Goal: Task Accomplishment & Management: Manage account settings

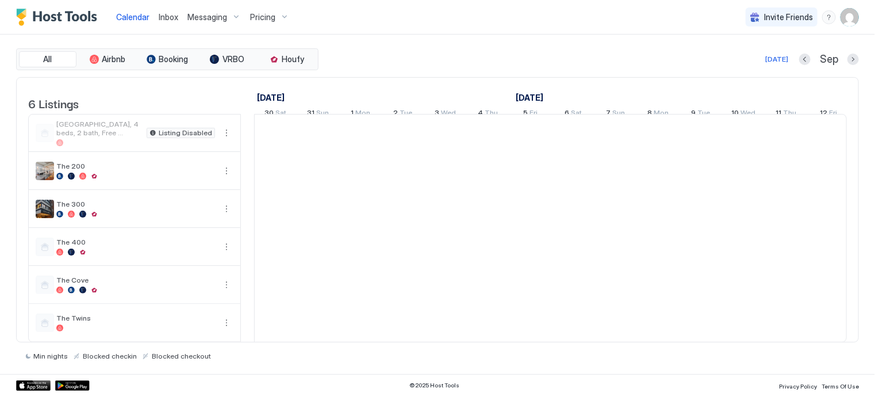
scroll to position [0, 639]
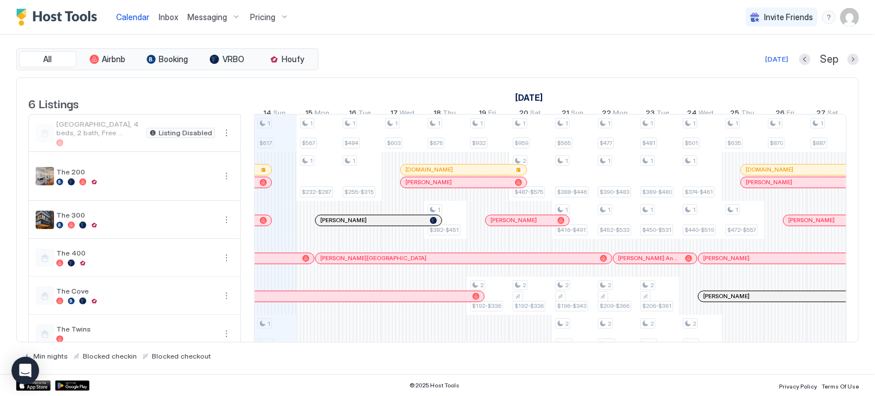
click at [258, 16] on span "Pricing" at bounding box center [262, 17] width 25 height 10
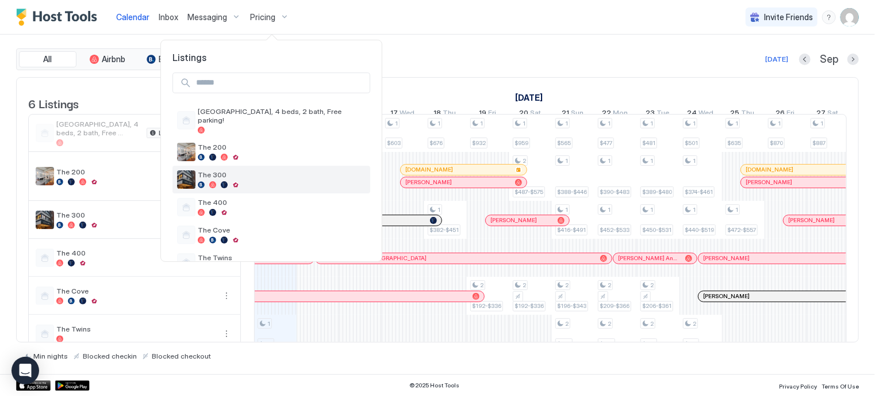
scroll to position [18, 0]
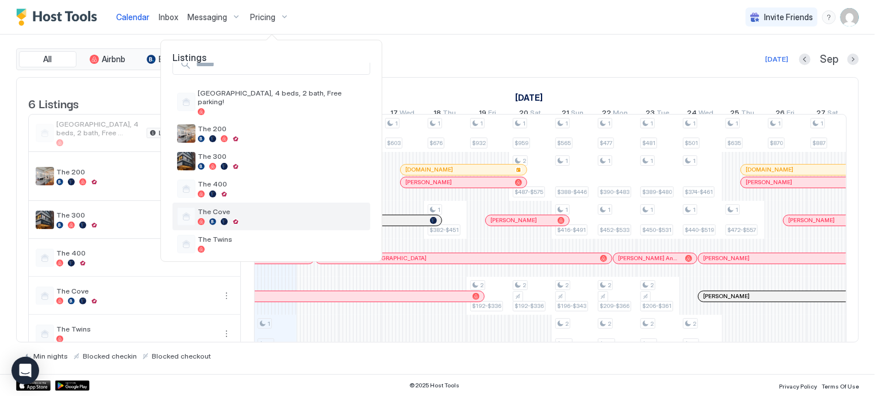
click at [236, 207] on span "The Cove" at bounding box center [282, 211] width 168 height 9
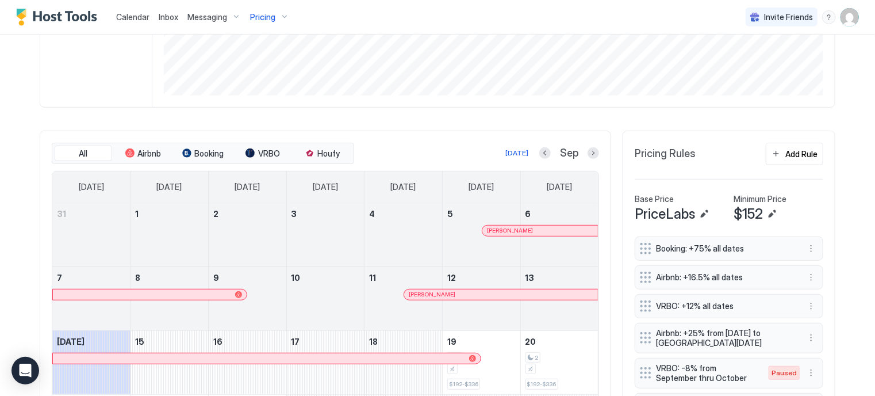
scroll to position [253, 0]
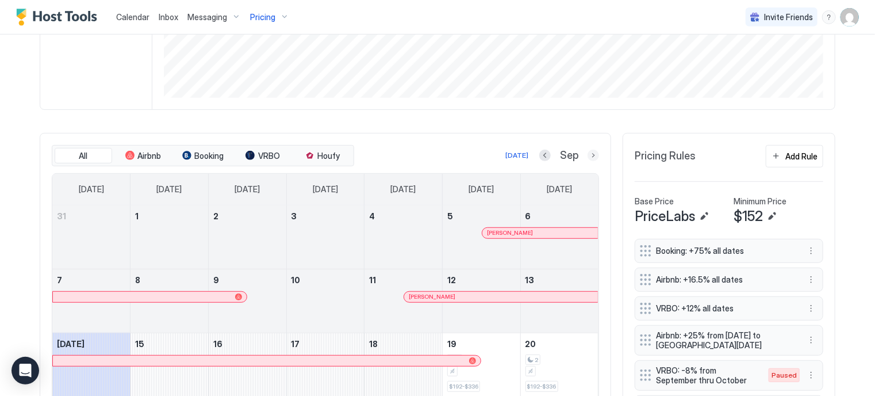
click at [588, 155] on button "Next month" at bounding box center [594, 156] width 12 height 12
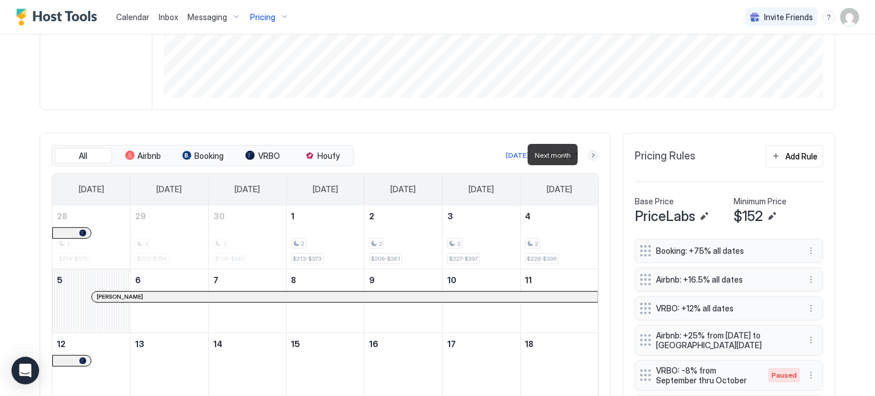
scroll to position [290, 0]
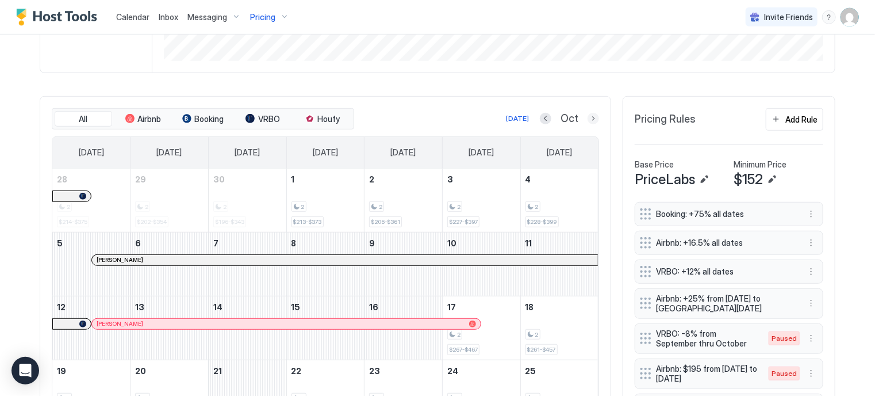
click at [591, 114] on button "Next month" at bounding box center [594, 119] width 12 height 12
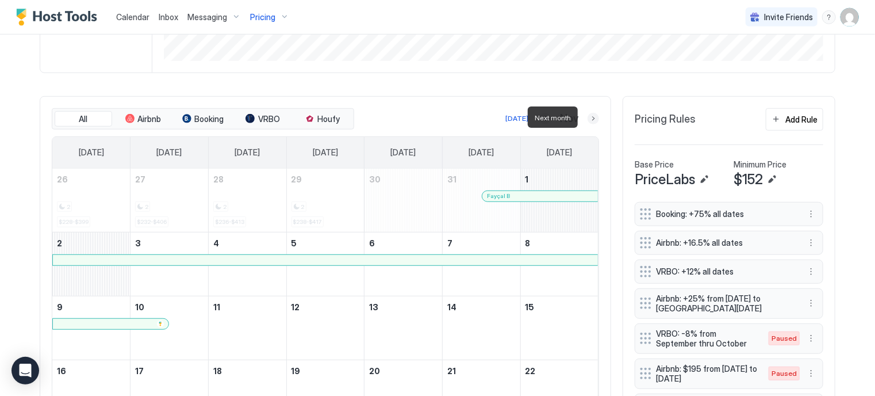
click at [591, 114] on button "Next month" at bounding box center [594, 119] width 12 height 12
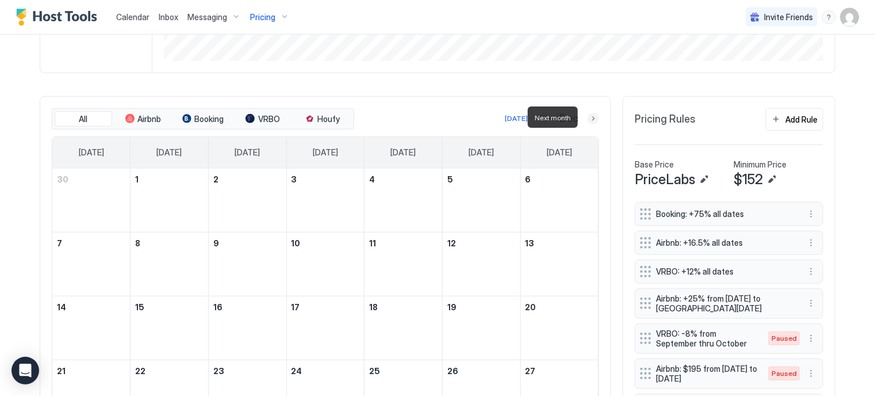
click at [591, 114] on button "Next month" at bounding box center [594, 119] width 12 height 12
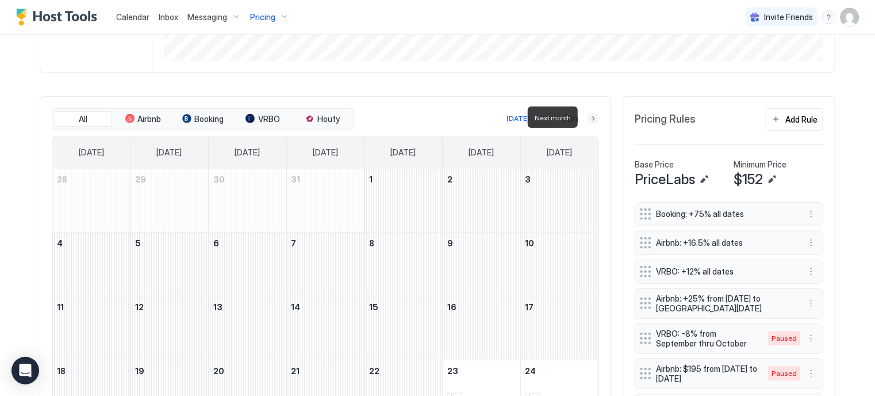
click at [591, 114] on button "Next month" at bounding box center [594, 119] width 12 height 12
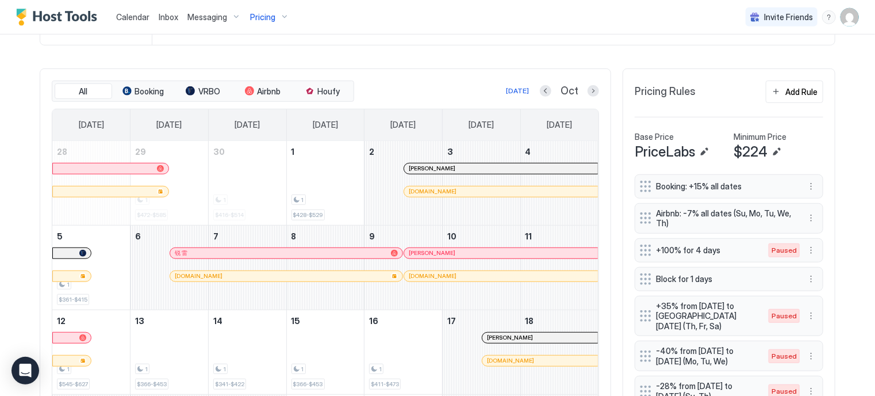
scroll to position [221, 663]
click at [805, 212] on button "More options" at bounding box center [812, 218] width 14 height 14
click at [819, 250] on span "Pause" at bounding box center [828, 250] width 21 height 9
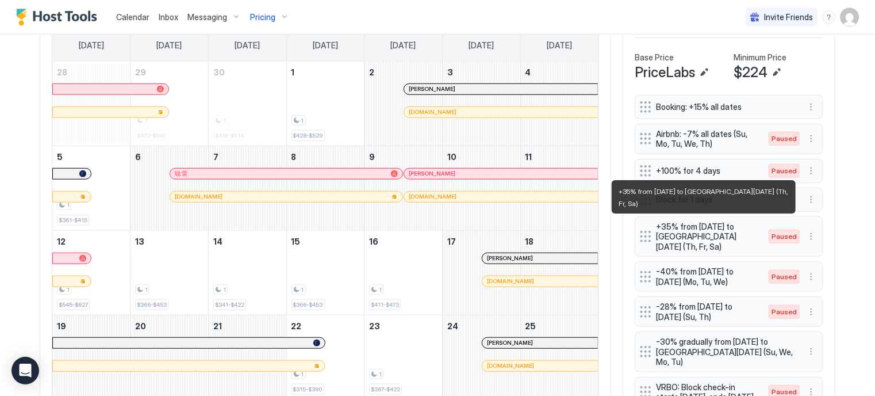
scroll to position [429, 0]
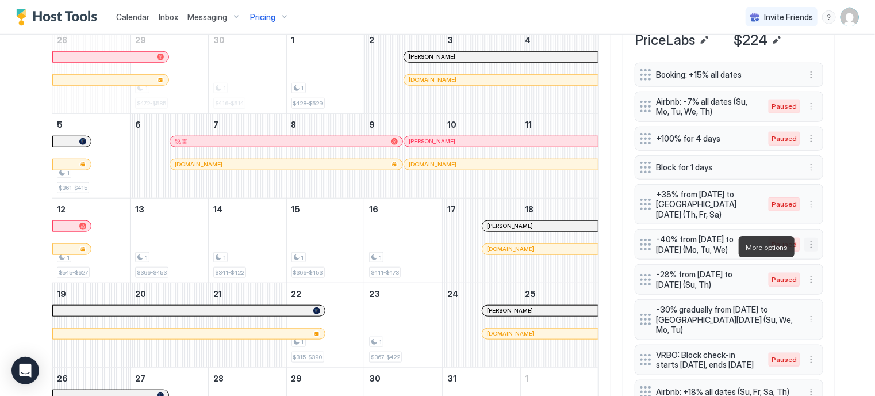
click at [808, 247] on button "More options" at bounding box center [812, 245] width 14 height 14
click at [820, 296] on span "Delete" at bounding box center [828, 299] width 21 height 9
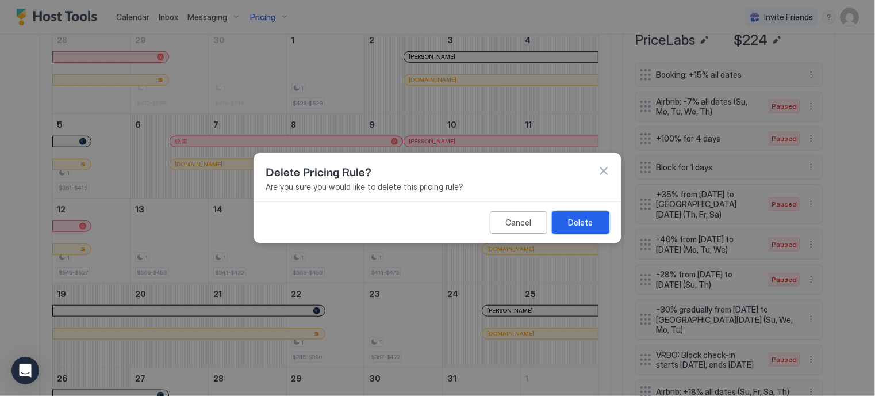
click at [595, 221] on button "Delete" at bounding box center [581, 222] width 58 height 22
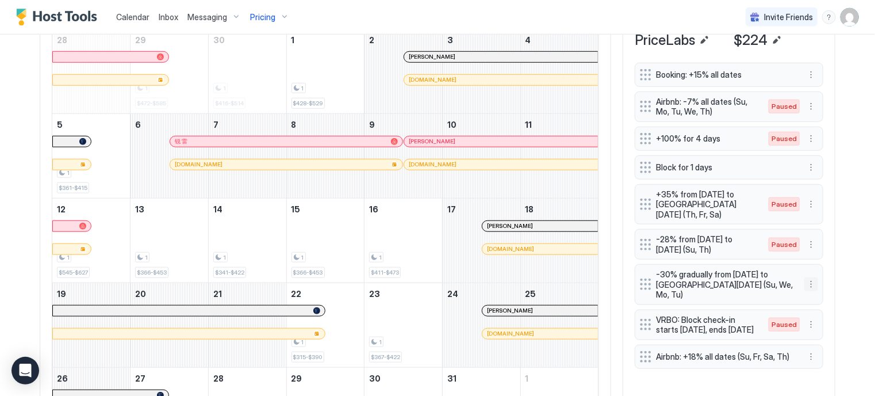
click at [808, 281] on button "More options" at bounding box center [812, 284] width 14 height 14
click at [819, 328] on div "Delete" at bounding box center [822, 335] width 43 height 18
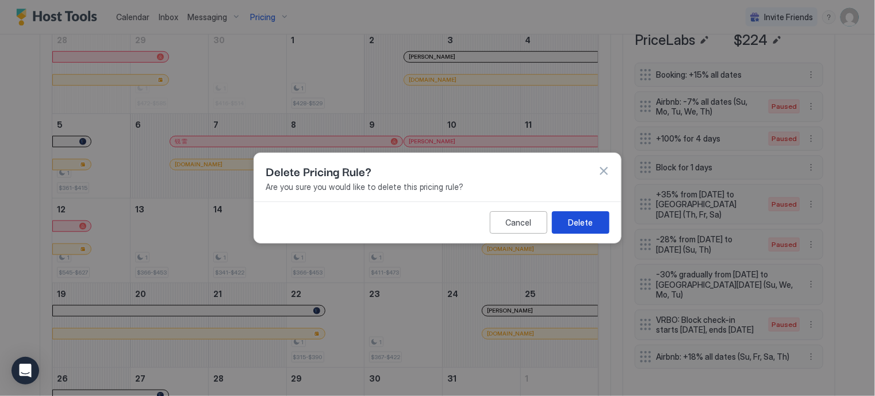
click at [575, 223] on div "Delete" at bounding box center [581, 222] width 25 height 12
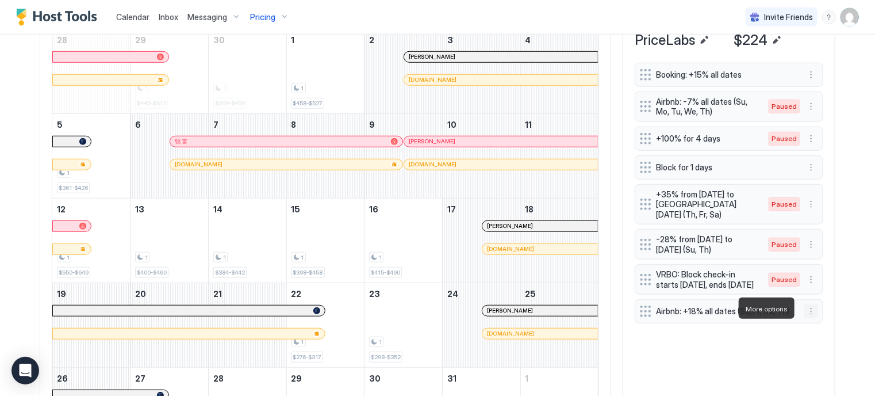
click at [811, 312] on button "More options" at bounding box center [812, 311] width 14 height 14
click at [812, 343] on div "Pause" at bounding box center [822, 342] width 33 height 9
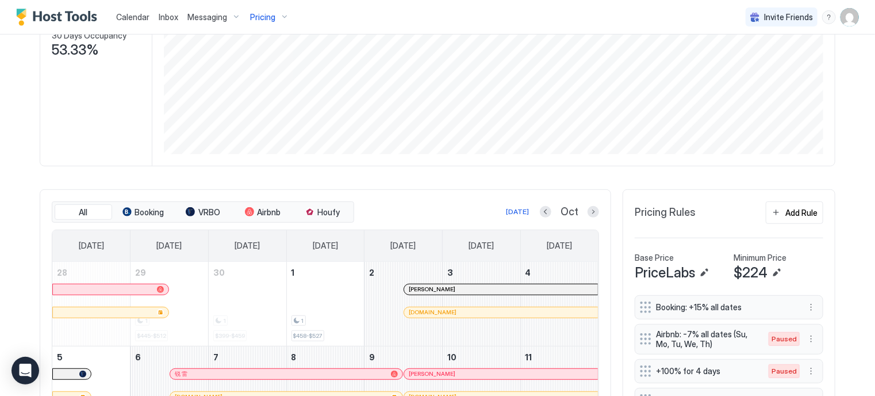
scroll to position [257, 0]
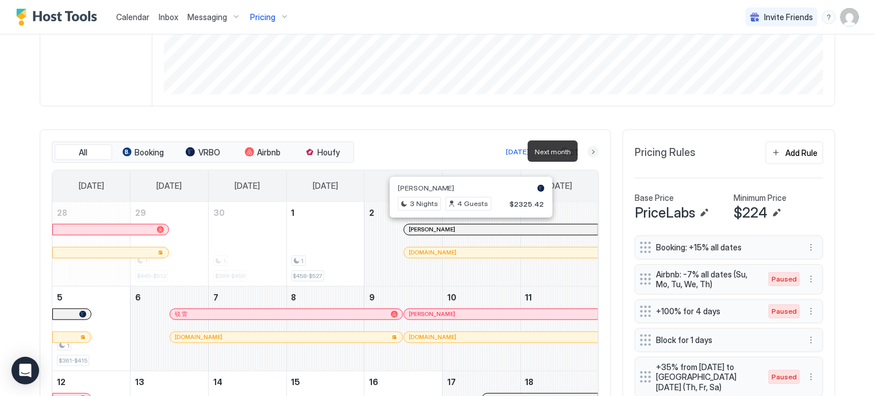
click at [588, 148] on button "Next month" at bounding box center [594, 152] width 12 height 12
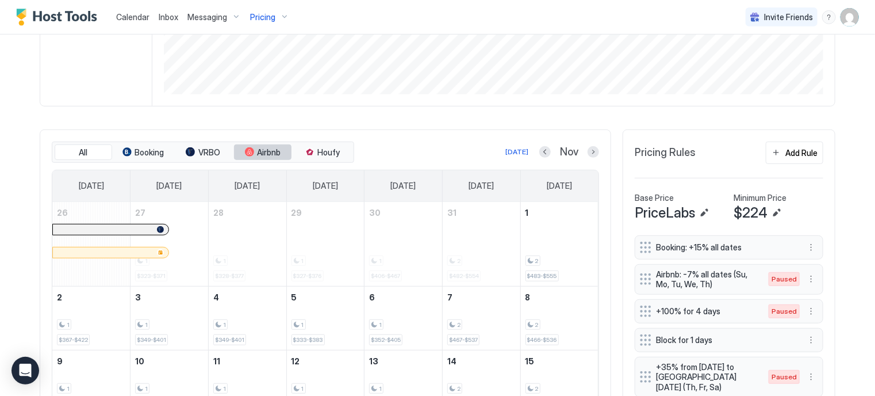
click at [266, 148] on span "Airbnb" at bounding box center [270, 152] width 24 height 10
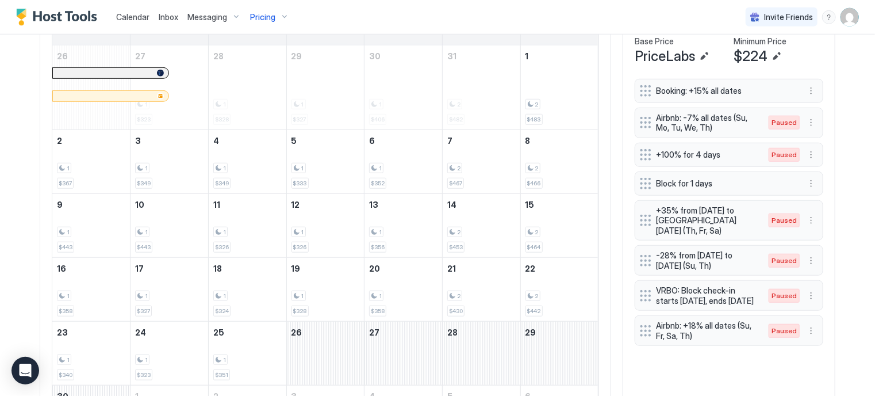
scroll to position [415, 0]
click at [538, 307] on div "$442" at bounding box center [534, 309] width 17 height 11
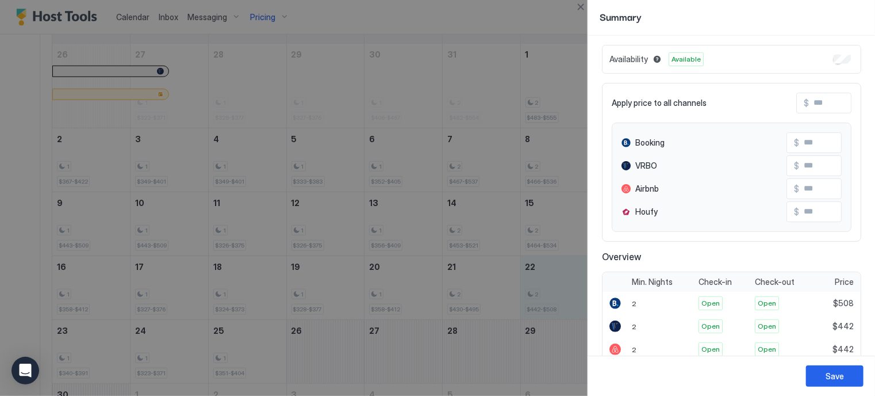
scroll to position [0, 0]
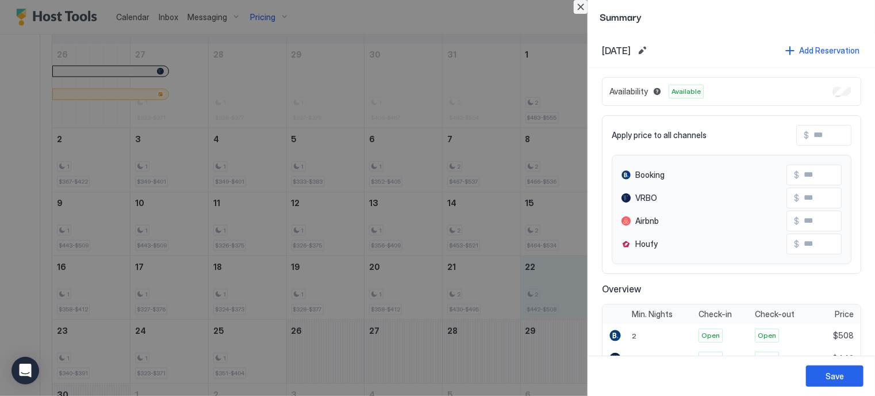
click at [584, 8] on button "Close" at bounding box center [581, 7] width 14 height 14
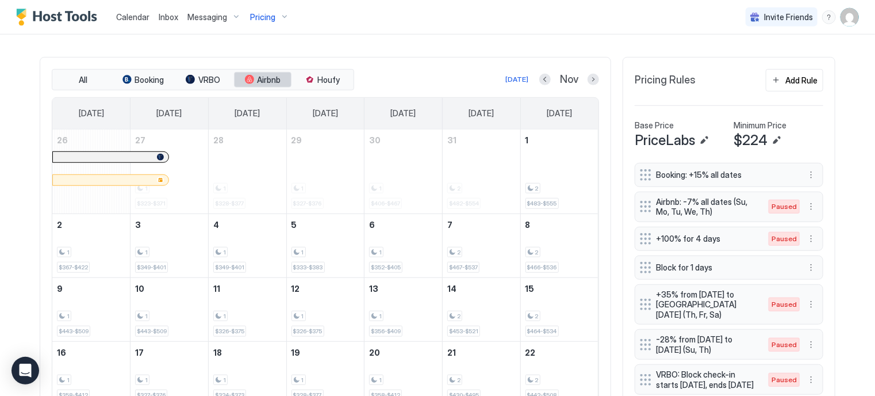
scroll to position [329, 0]
click at [235, 79] on button "Airbnb" at bounding box center [263, 80] width 58 height 16
click at [479, 311] on div "2" at bounding box center [481, 316] width 68 height 11
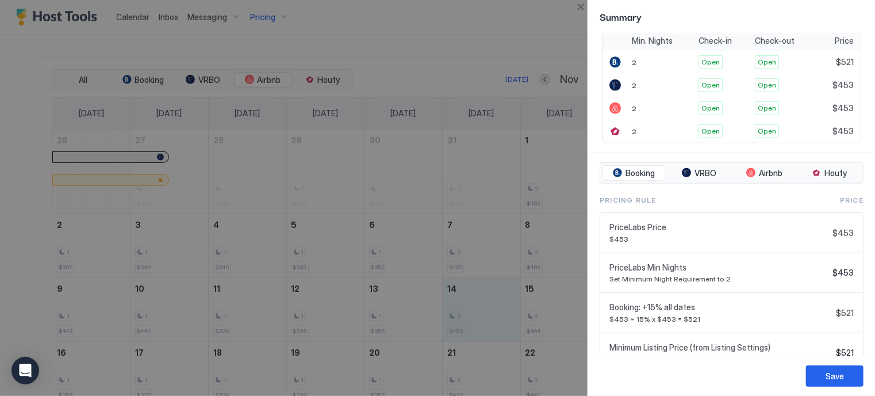
scroll to position [318, 0]
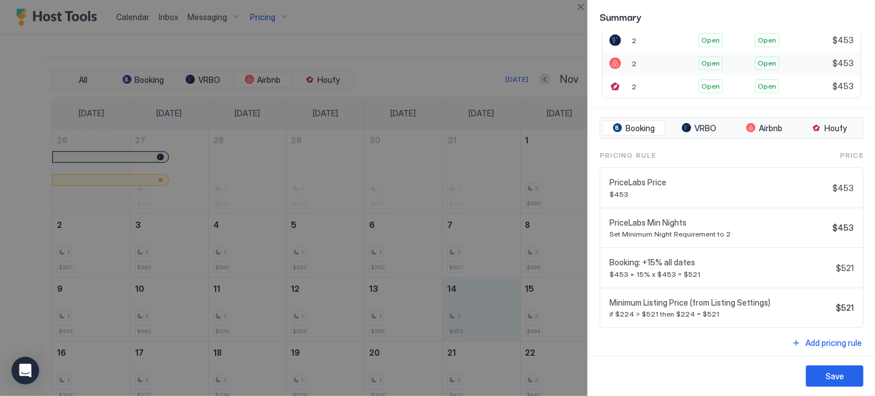
click at [631, 63] on div "2" at bounding box center [662, 63] width 67 height 23
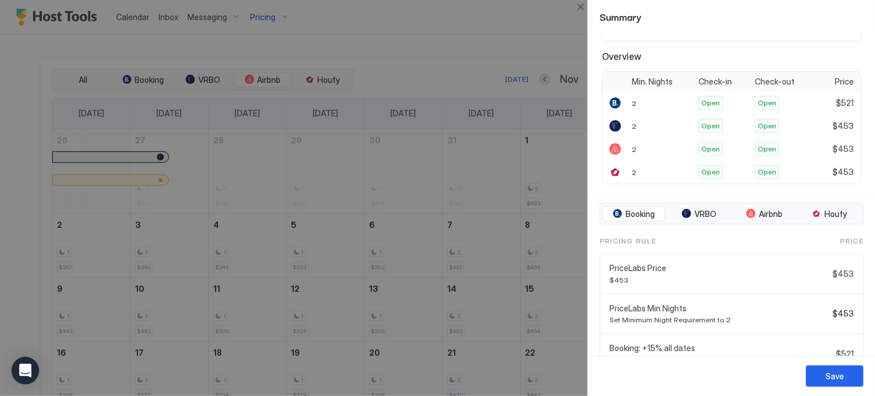
scroll to position [231, 0]
click at [768, 216] on span "Airbnb" at bounding box center [771, 215] width 24 height 10
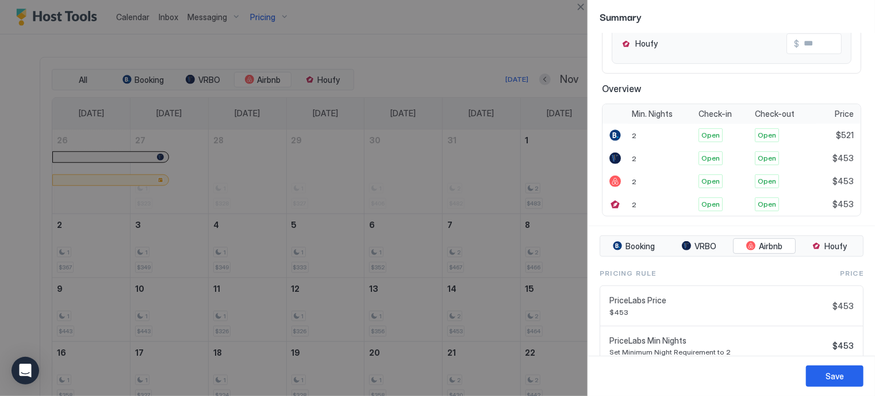
scroll to position [200, 0]
click at [582, 9] on button "Close" at bounding box center [581, 7] width 14 height 14
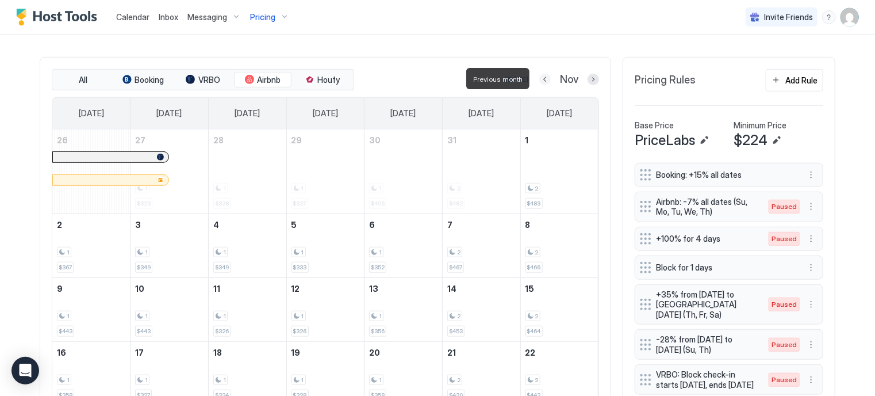
click at [542, 79] on button "Previous month" at bounding box center [546, 80] width 12 height 12
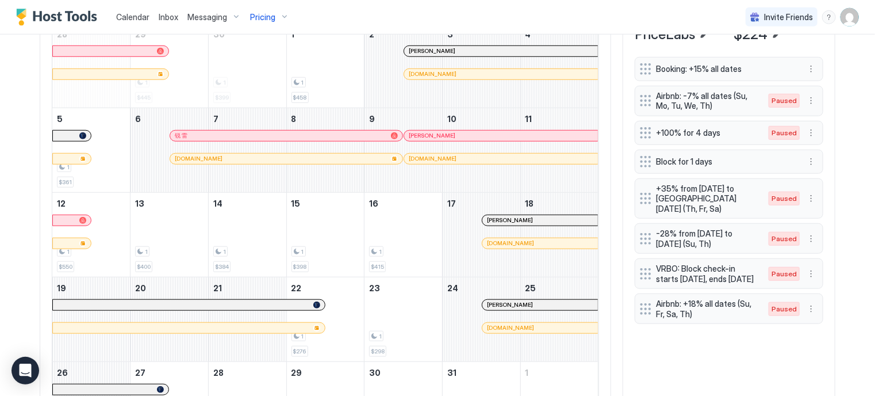
scroll to position [435, 0]
click at [321, 257] on div "1 $398" at bounding box center [326, 234] width 68 height 75
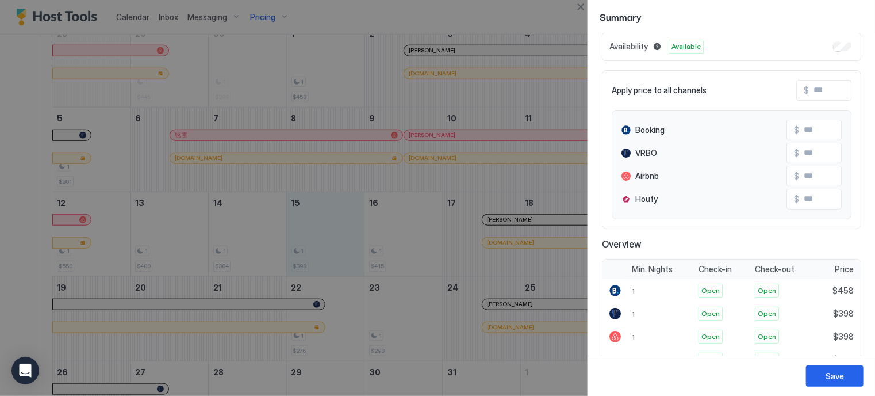
scroll to position [48, 0]
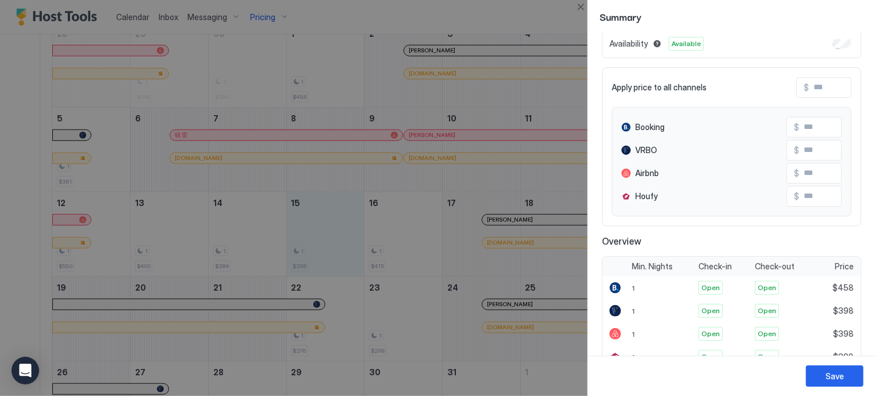
click at [668, 171] on div "Airbnb $" at bounding box center [732, 173] width 220 height 21
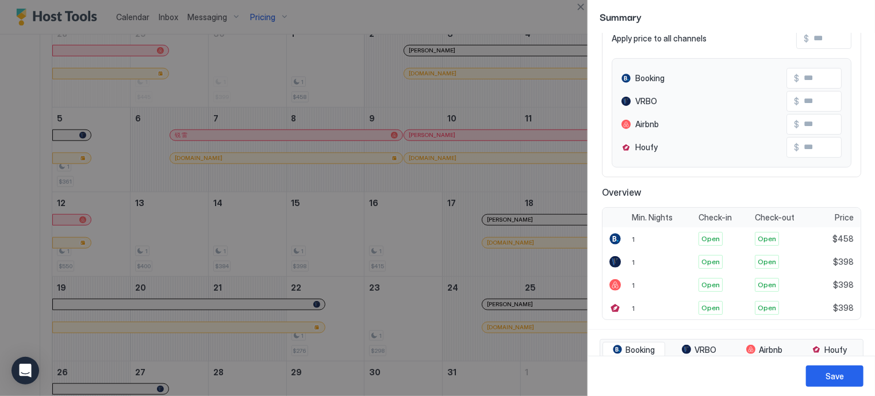
scroll to position [0, 0]
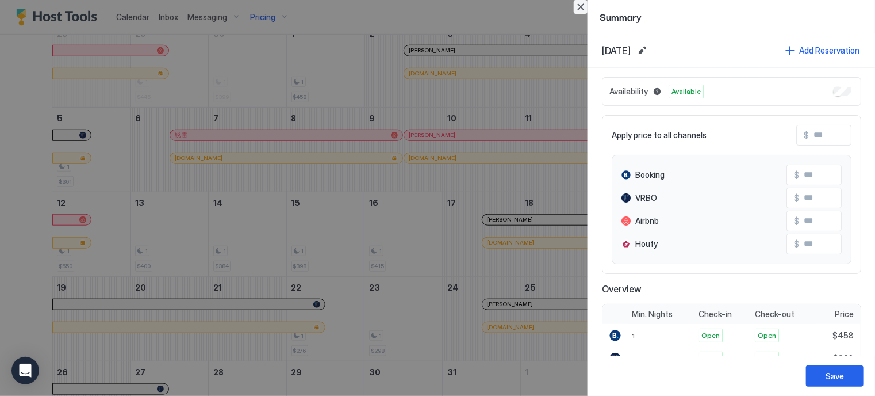
click at [581, 9] on button "Close" at bounding box center [581, 7] width 14 height 14
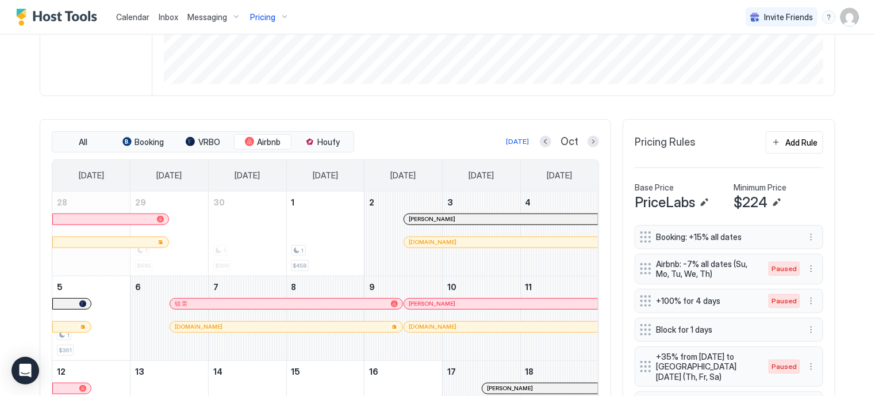
scroll to position [265, 0]
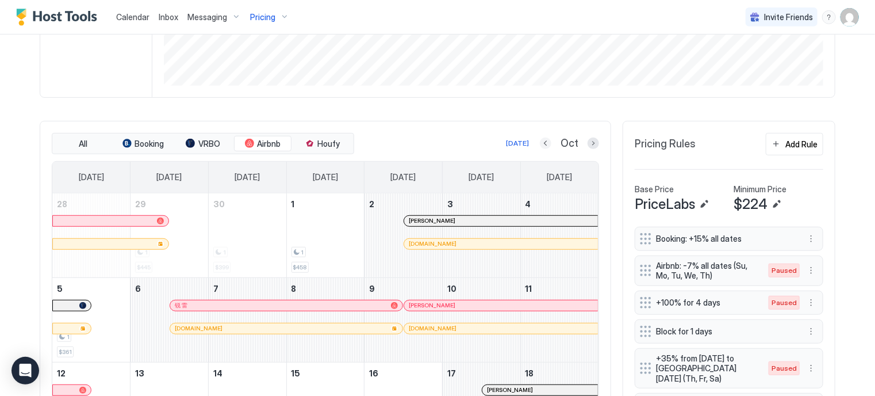
click at [546, 140] on button "Previous month" at bounding box center [546, 143] width 12 height 12
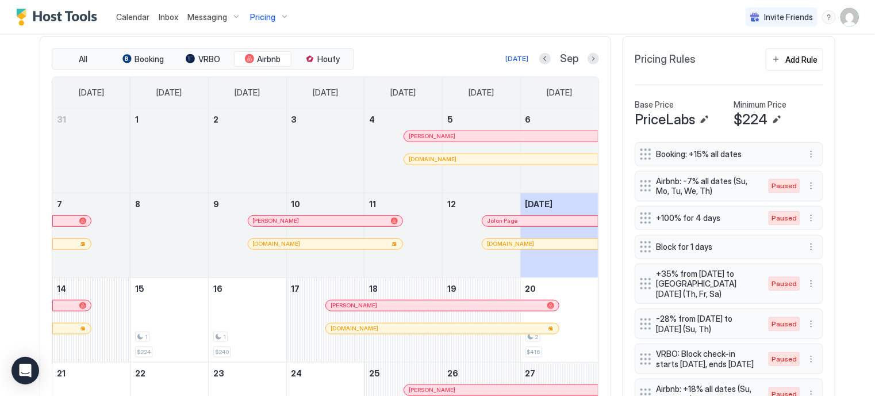
scroll to position [347, 0]
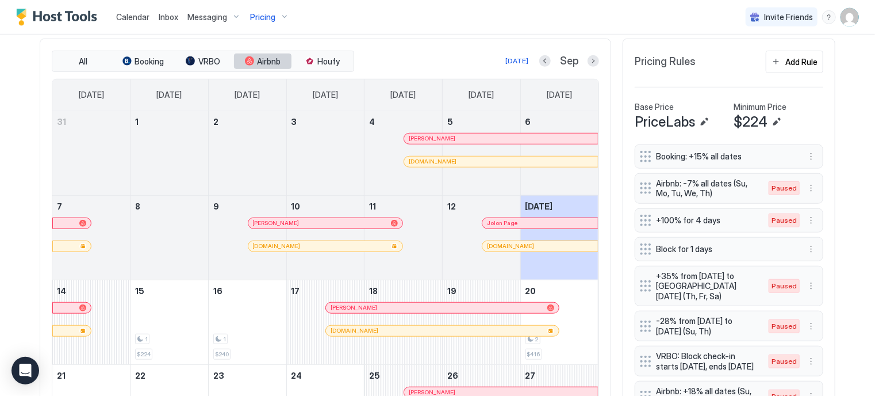
click at [258, 59] on span "Airbnb" at bounding box center [270, 61] width 24 height 10
click at [258, 62] on span "Airbnb" at bounding box center [270, 61] width 24 height 10
click at [308, 60] on div "tab-group" at bounding box center [309, 60] width 9 height 9
click at [262, 53] on button "Airbnb" at bounding box center [263, 61] width 58 height 16
click at [318, 62] on span "Houfy" at bounding box center [329, 61] width 22 height 10
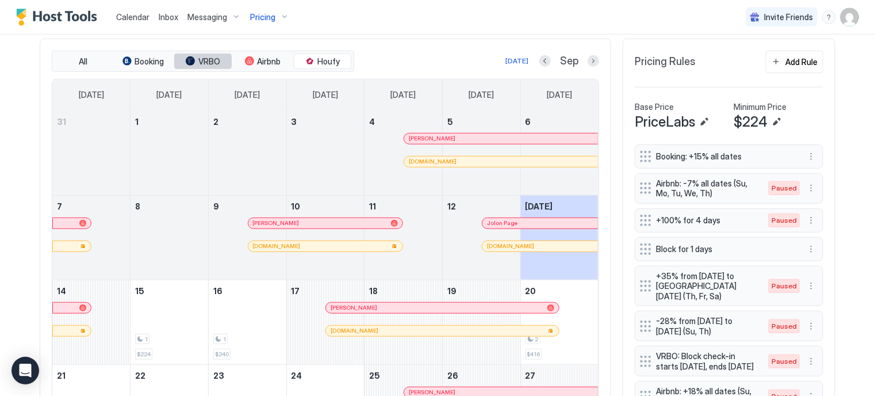
click at [189, 62] on div "tab-group" at bounding box center [190, 60] width 9 height 9
click at [258, 60] on span "Airbnb" at bounding box center [270, 61] width 24 height 10
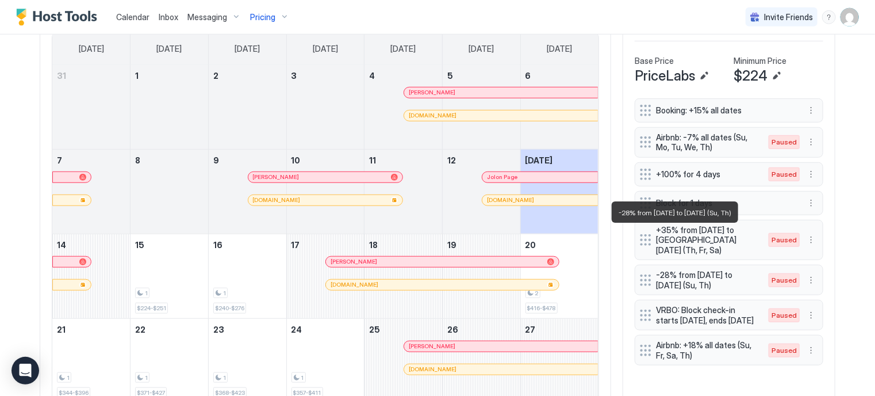
scroll to position [389, 0]
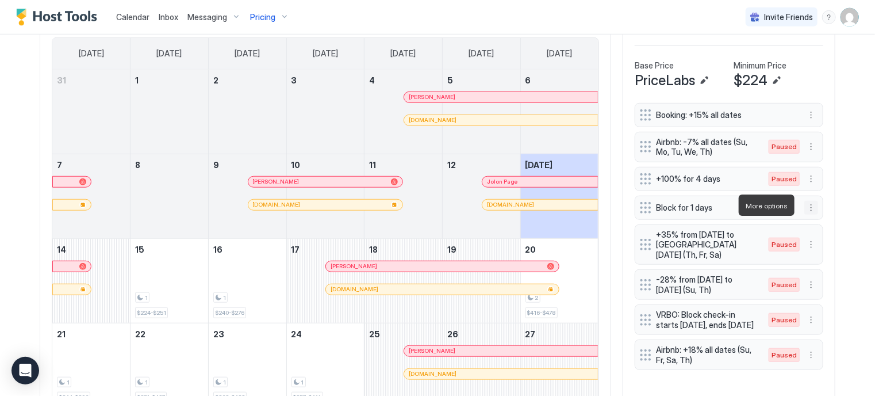
click at [807, 205] on button "More options" at bounding box center [812, 208] width 14 height 14
click at [812, 224] on div "Edit" at bounding box center [818, 221] width 25 height 9
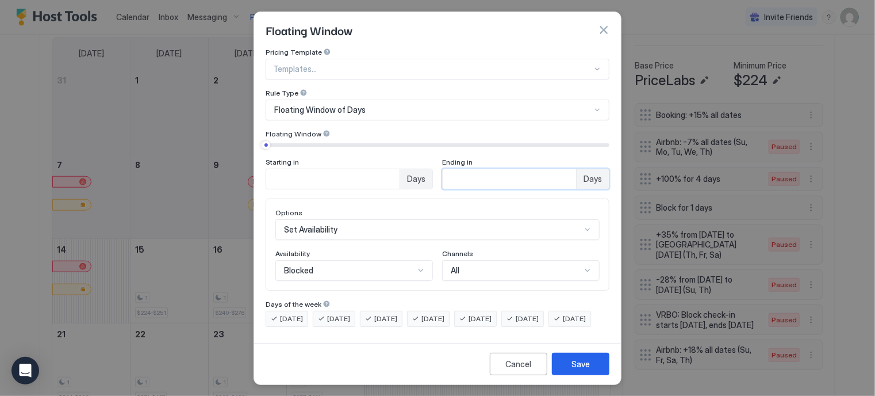
click at [556, 173] on input "*" at bounding box center [509, 179] width 133 height 20
type input "*"
click at [556, 173] on input "*" at bounding box center [509, 179] width 133 height 20
click at [569, 365] on button "Save" at bounding box center [581, 364] width 58 height 22
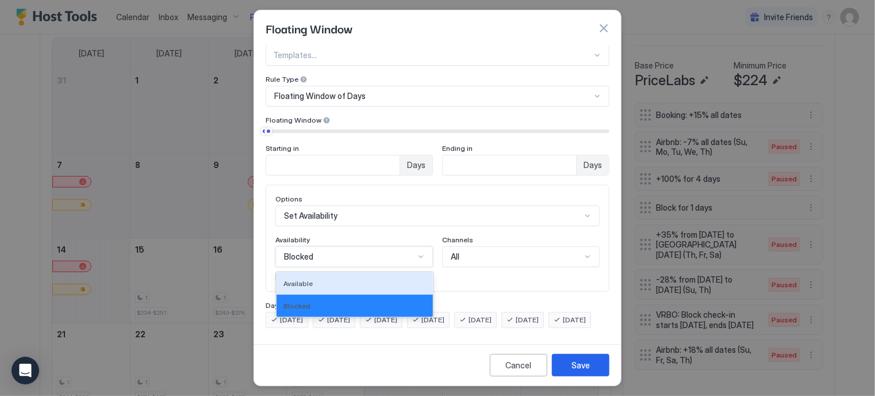
click at [388, 267] on div "2 results available. Use Up and Down to choose options, press Enter to select t…" at bounding box center [355, 256] width 158 height 21
click at [388, 272] on div "Available" at bounding box center [355, 283] width 156 height 22
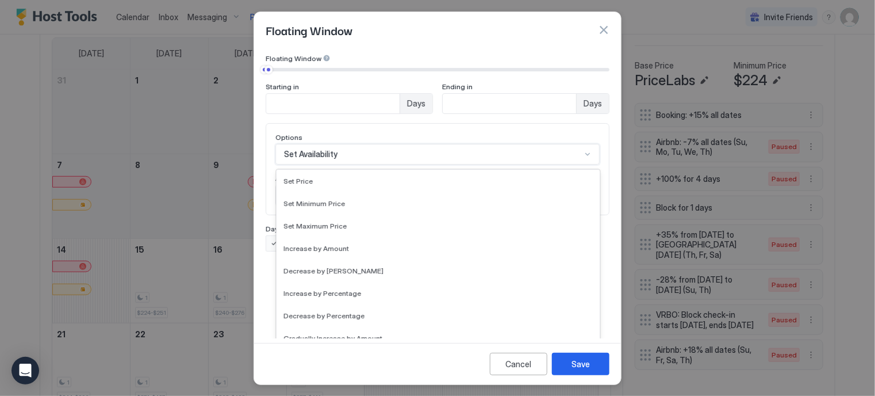
scroll to position [171, 0]
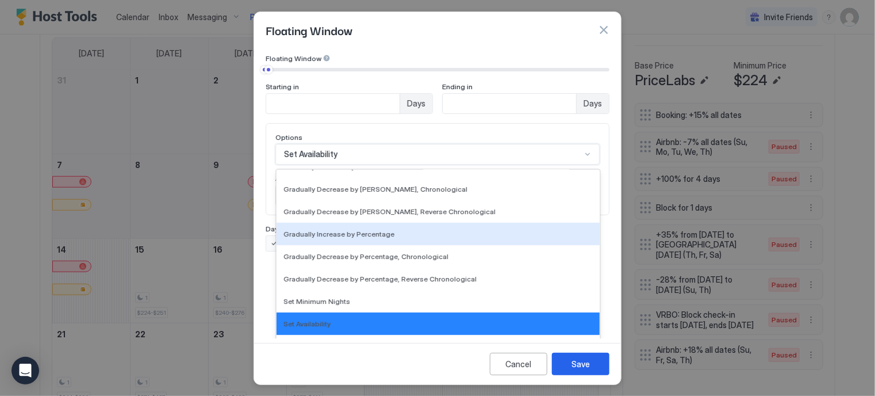
click at [393, 164] on div "17 results available. Use Up and Down to choose options, press Enter to select …" at bounding box center [438, 154] width 324 height 21
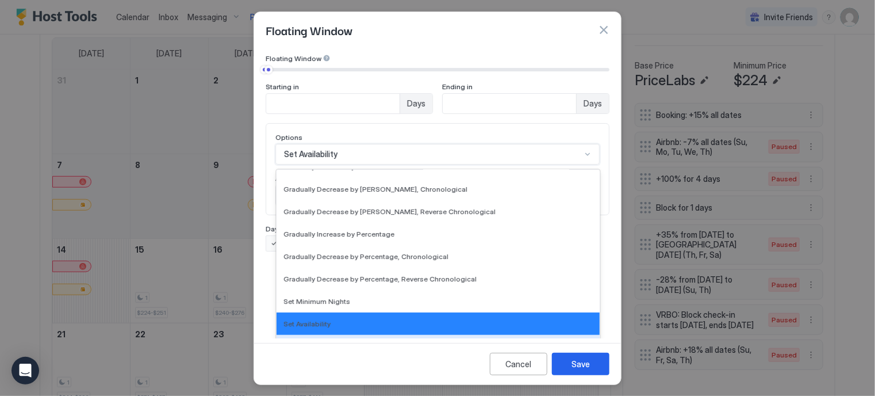
scroll to position [16, 0]
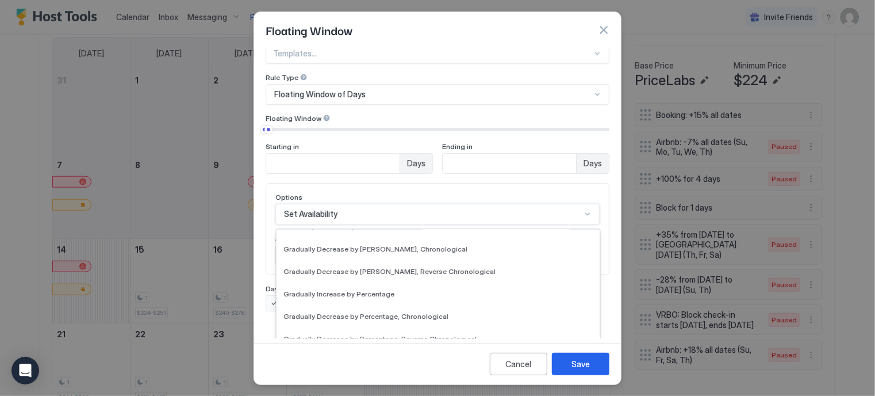
click at [370, 363] on div "Cancel Save" at bounding box center [437, 363] width 367 height 41
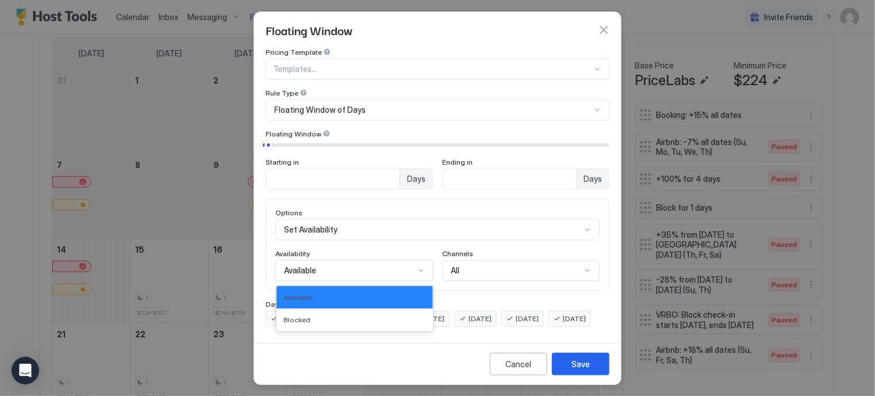
click at [383, 265] on div "Available" at bounding box center [349, 270] width 131 height 10
click at [347, 315] on div "Blocked" at bounding box center [355, 319] width 143 height 9
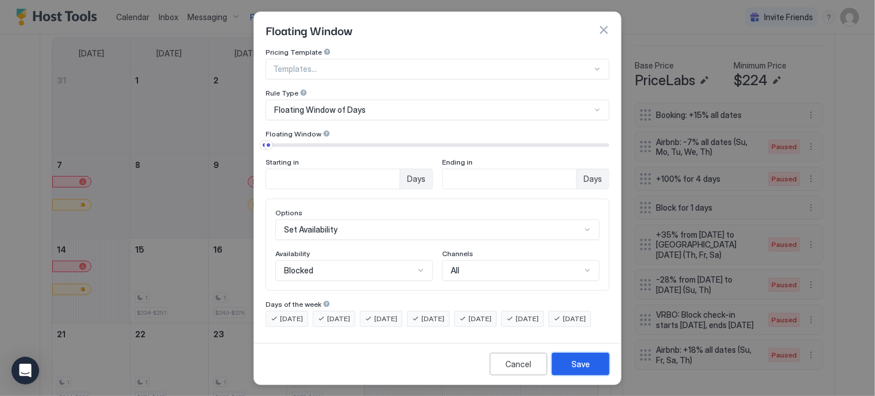
click at [577, 368] on div "Save" at bounding box center [581, 364] width 18 height 12
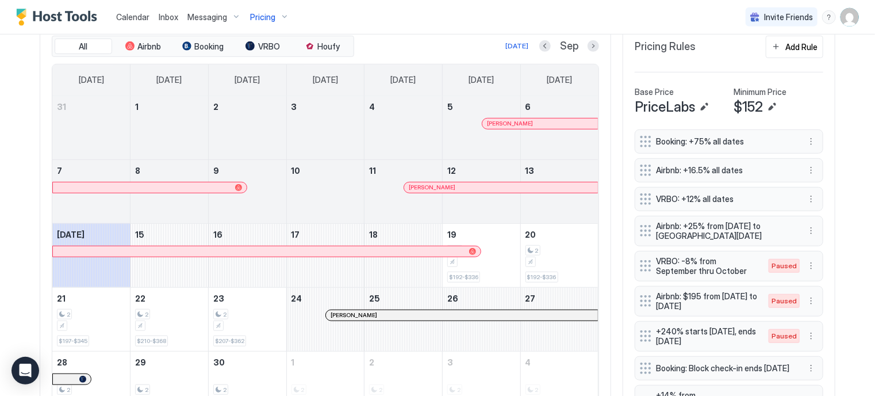
scroll to position [361, 0]
click at [142, 43] on span "Airbnb" at bounding box center [150, 48] width 24 height 10
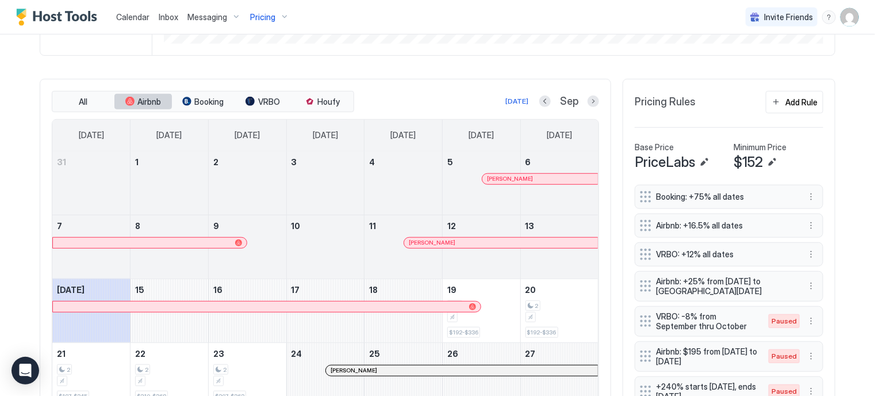
click at [143, 97] on span "Airbnb" at bounding box center [150, 102] width 24 height 10
click at [588, 99] on button "Next month" at bounding box center [594, 101] width 12 height 12
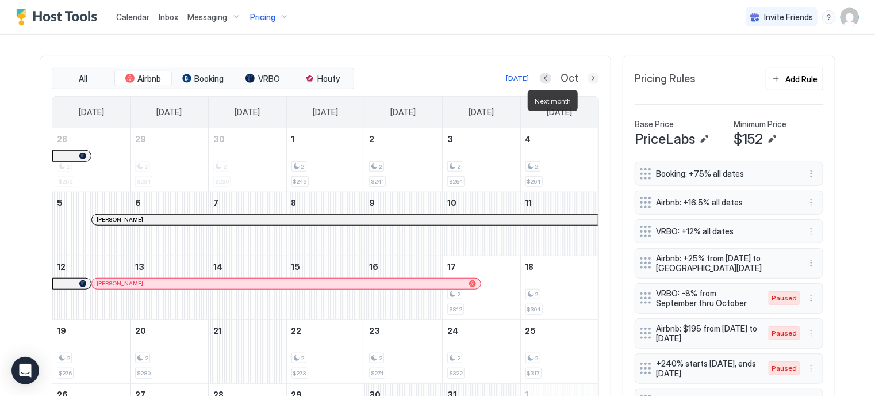
scroll to position [333, 0]
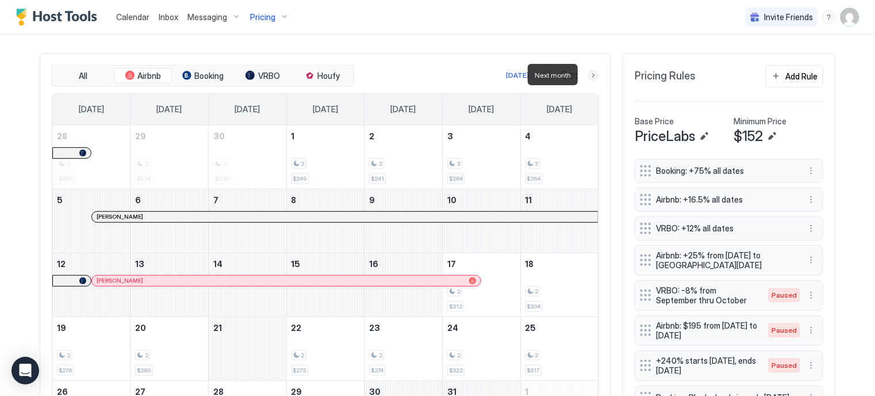
click at [590, 77] on button "Next month" at bounding box center [594, 76] width 12 height 12
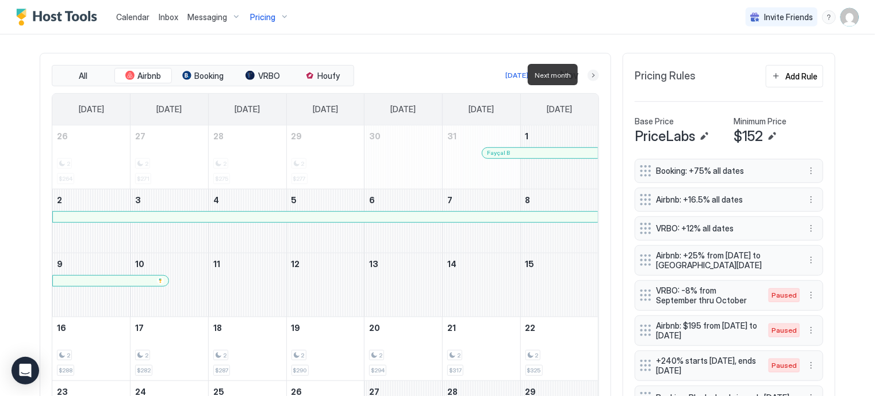
click at [590, 77] on button "Next month" at bounding box center [594, 76] width 12 height 12
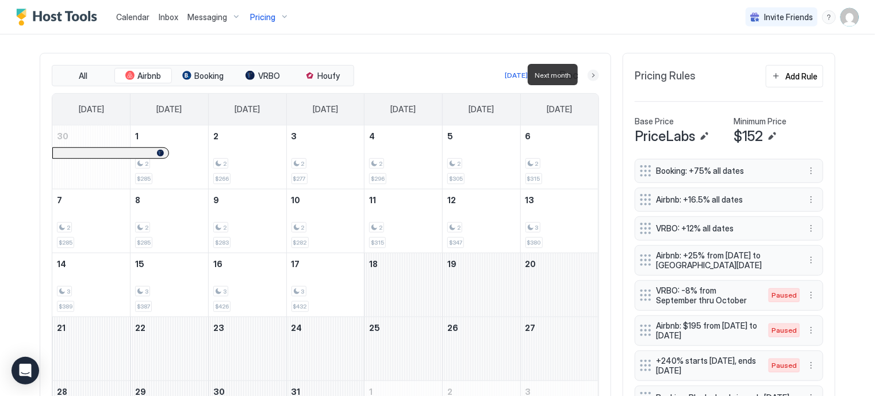
click at [590, 77] on button "Next month" at bounding box center [594, 76] width 12 height 12
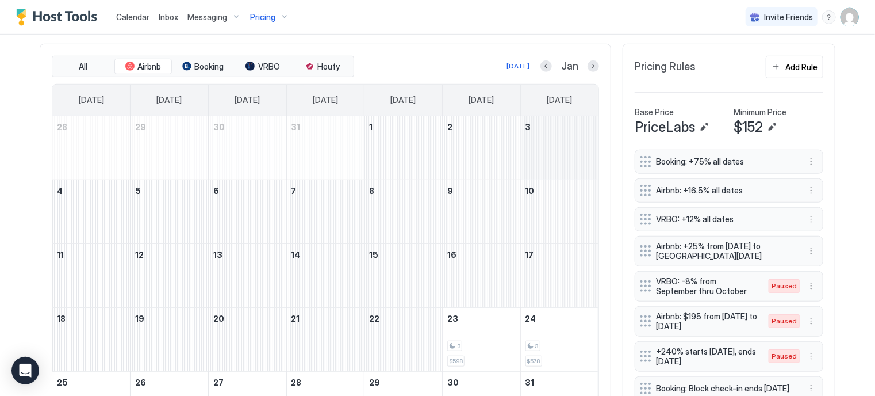
scroll to position [340, 0]
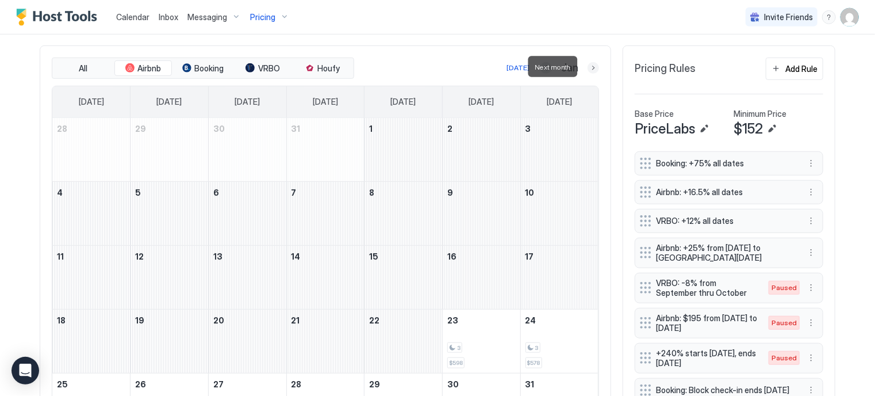
click at [588, 70] on button "Next month" at bounding box center [594, 68] width 12 height 12
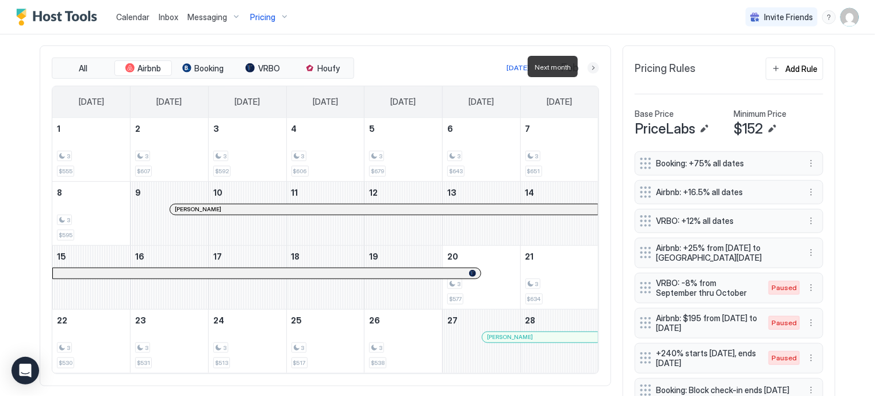
click at [588, 70] on button "Next month" at bounding box center [594, 68] width 12 height 12
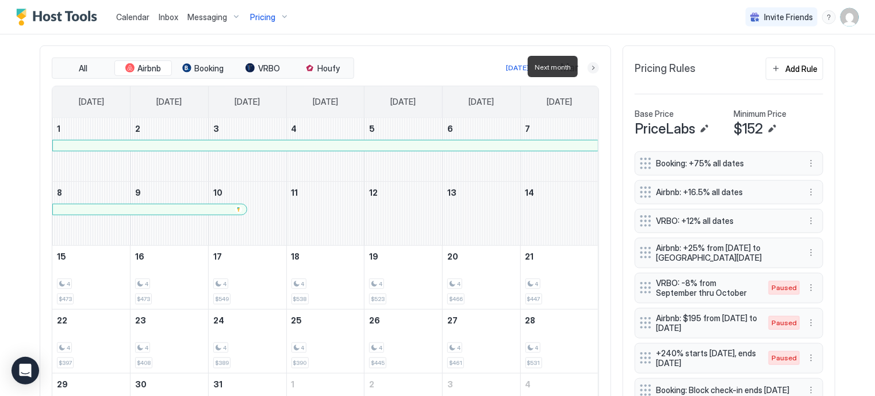
click at [588, 70] on button "Next month" at bounding box center [594, 68] width 12 height 12
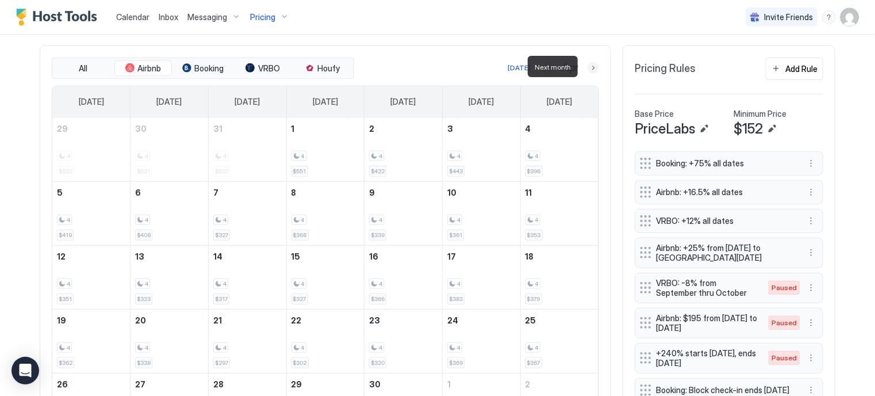
click at [588, 70] on button "Next month" at bounding box center [594, 68] width 12 height 12
click at [589, 64] on button "Next month" at bounding box center [594, 68] width 12 height 12
click at [588, 67] on button "Next month" at bounding box center [594, 68] width 12 height 12
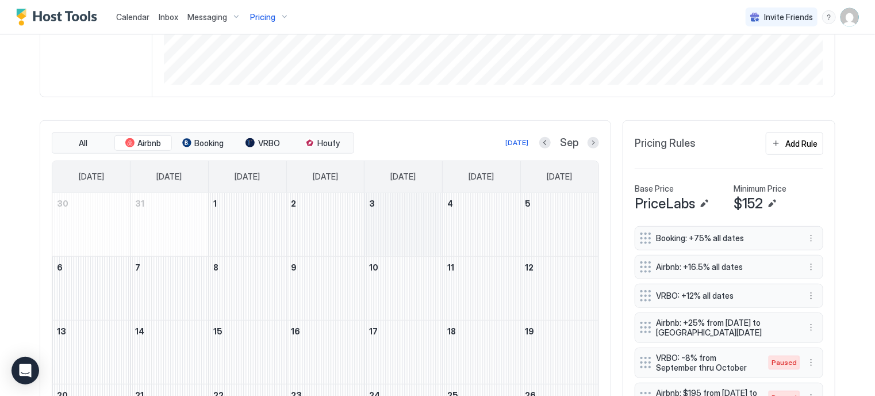
scroll to position [262, 0]
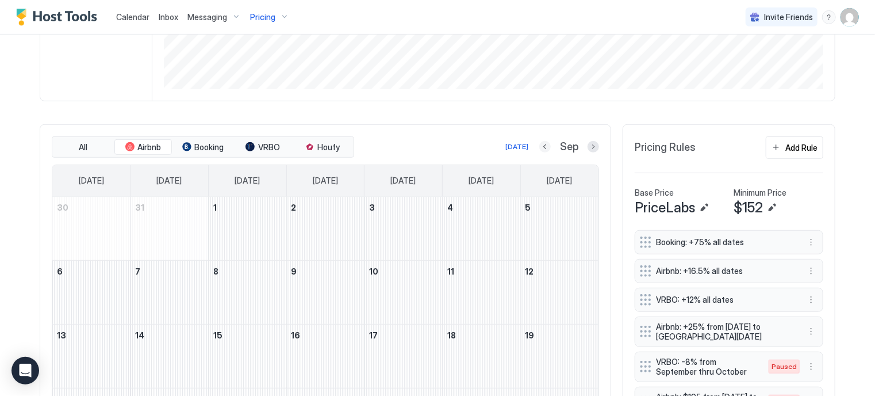
click at [543, 144] on button "Previous month" at bounding box center [546, 147] width 12 height 12
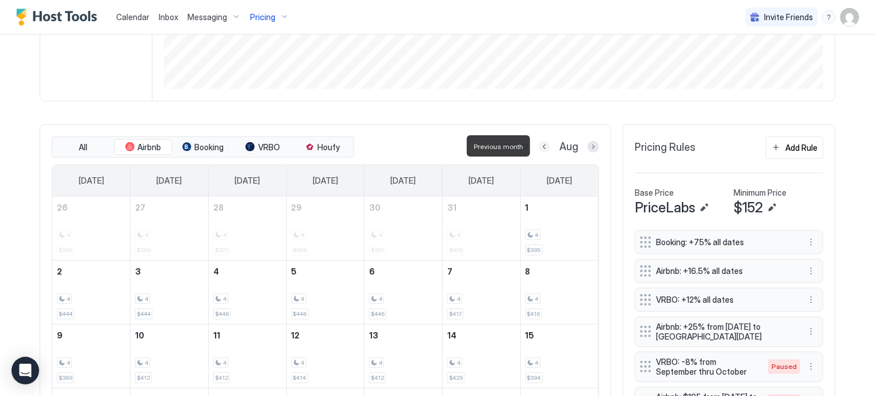
click at [543, 144] on button "Previous month" at bounding box center [545, 147] width 12 height 12
click at [538, 144] on button "Previous month" at bounding box center [532, 147] width 12 height 12
click at [543, 144] on button "Previous month" at bounding box center [547, 147] width 12 height 12
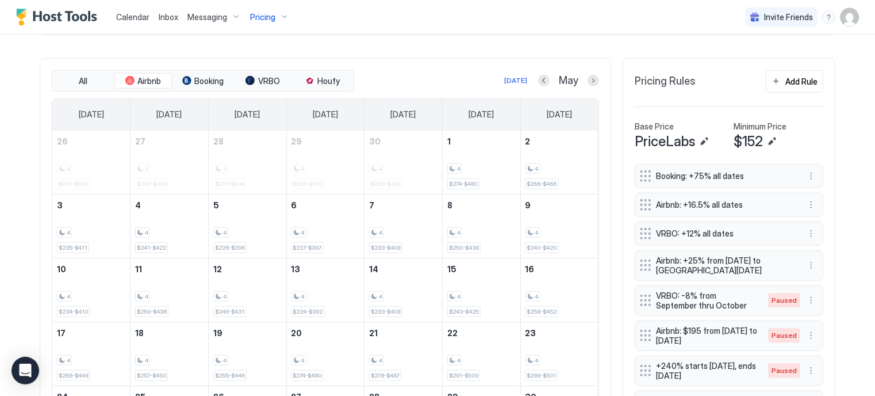
scroll to position [328, 0]
click at [809, 204] on button "More options" at bounding box center [812, 204] width 14 height 14
click at [820, 235] on span "Pause" at bounding box center [828, 236] width 21 height 9
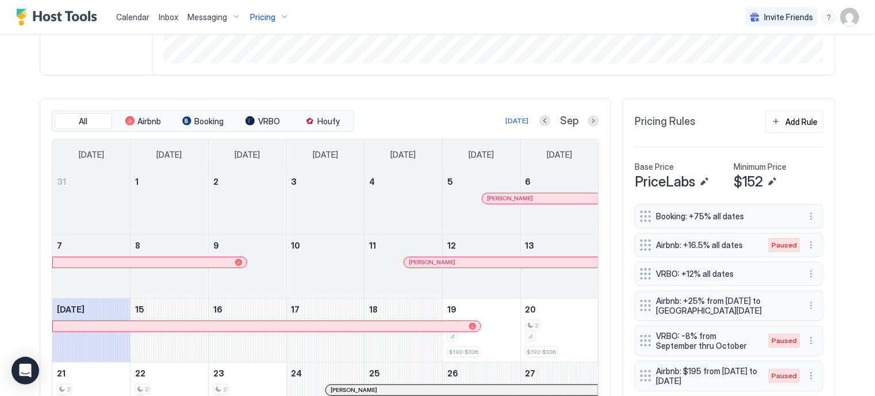
scroll to position [289, 0]
click at [659, 182] on span "PriceLabs" at bounding box center [665, 179] width 60 height 17
click at [147, 119] on span "Airbnb" at bounding box center [150, 119] width 24 height 10
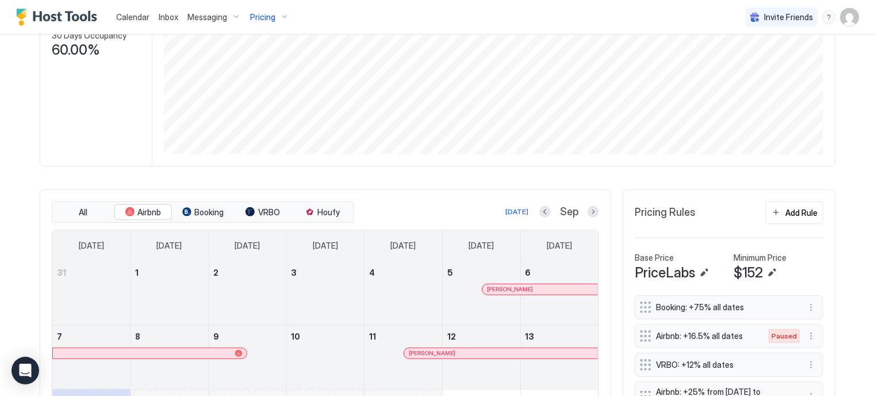
scroll to position [193, 0]
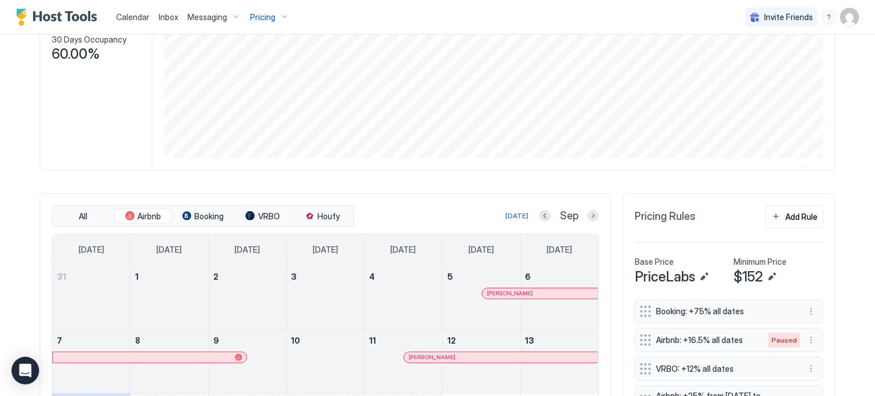
click at [274, 18] on div "Pricing" at bounding box center [270, 17] width 48 height 20
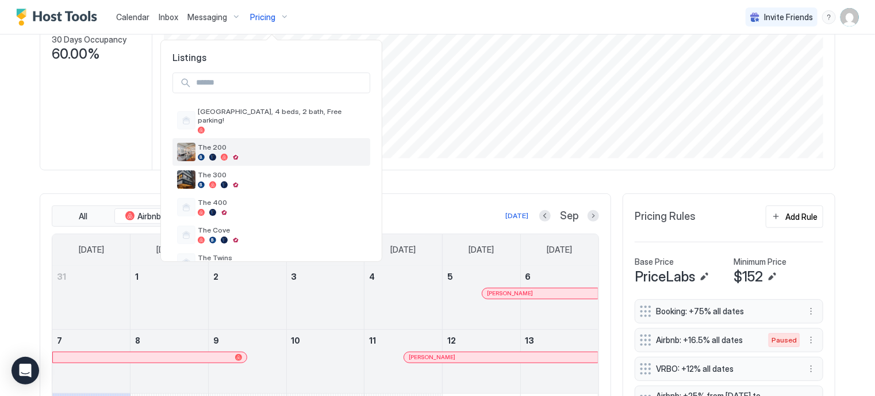
scroll to position [18, 0]
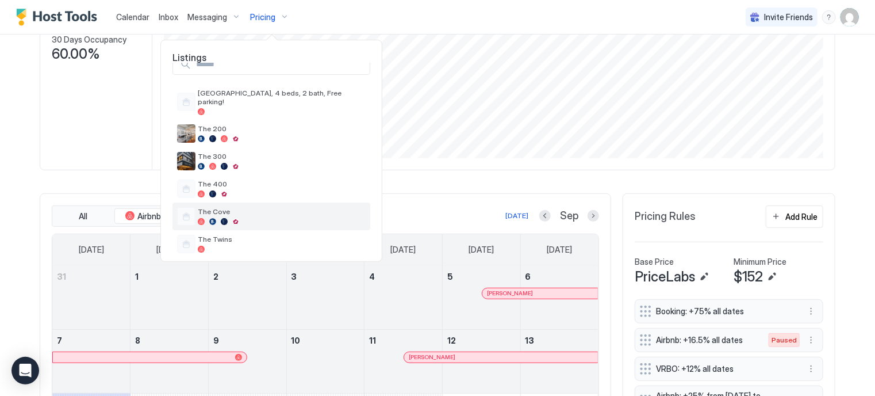
click at [237, 218] on div at bounding box center [235, 221] width 7 height 7
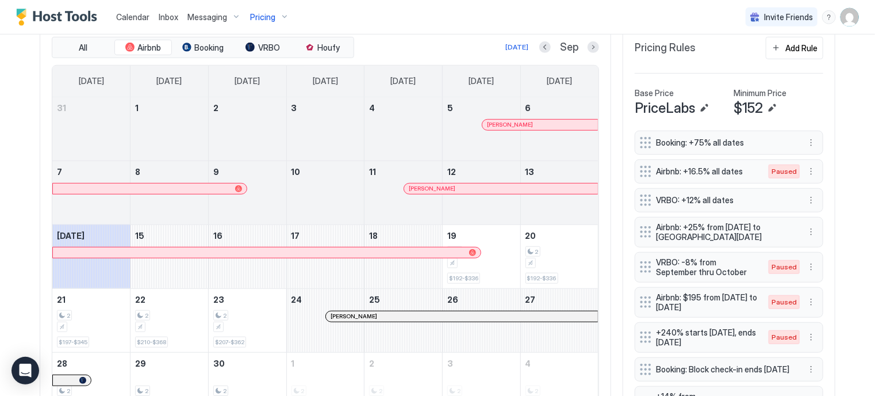
scroll to position [361, 0]
click at [155, 49] on span "Airbnb" at bounding box center [150, 48] width 24 height 10
click at [588, 45] on button "Next month" at bounding box center [594, 47] width 12 height 12
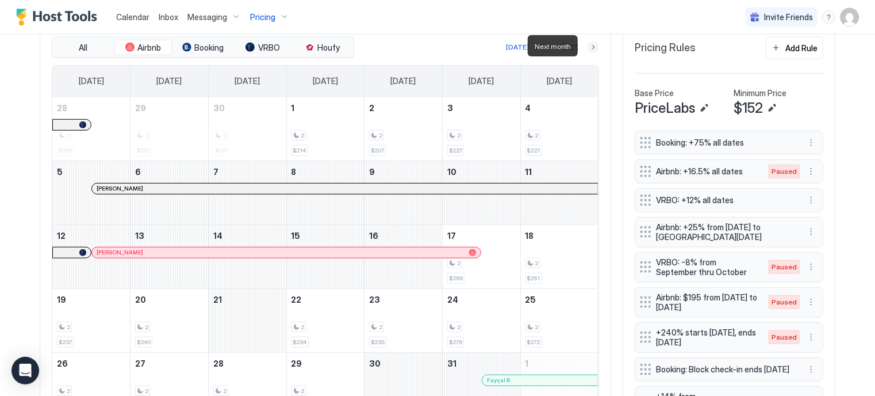
click at [588, 45] on button "Next month" at bounding box center [594, 47] width 12 height 12
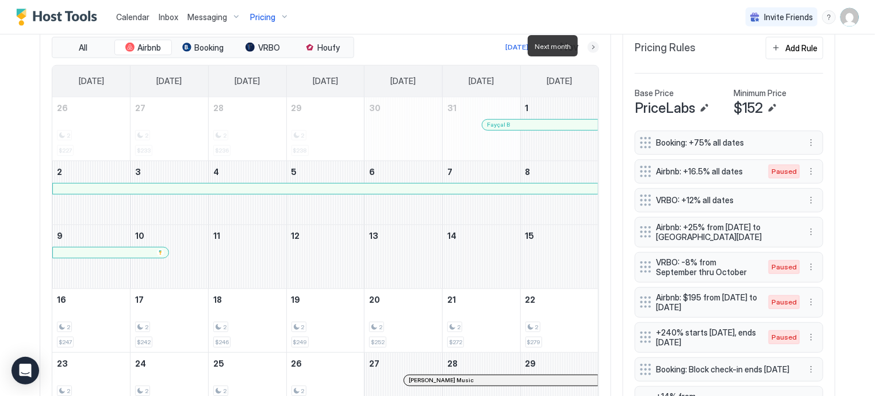
click at [588, 45] on button "Next month" at bounding box center [594, 47] width 12 height 12
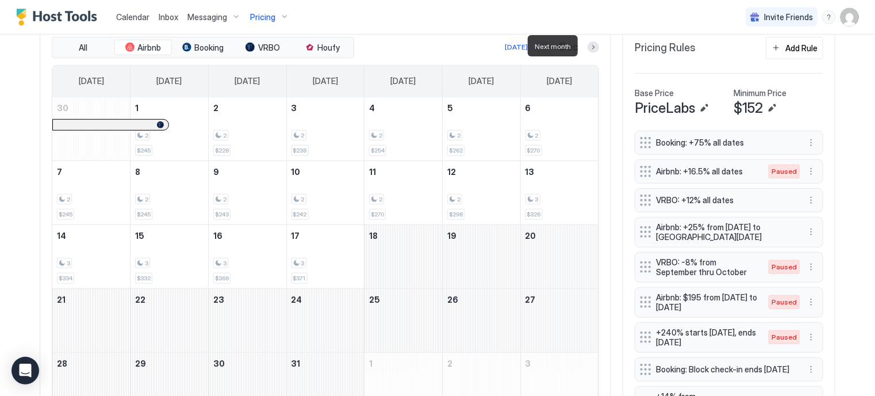
click at [588, 48] on div at bounding box center [594, 47] width 12 height 12
click at [588, 42] on button "Next month" at bounding box center [594, 47] width 12 height 12
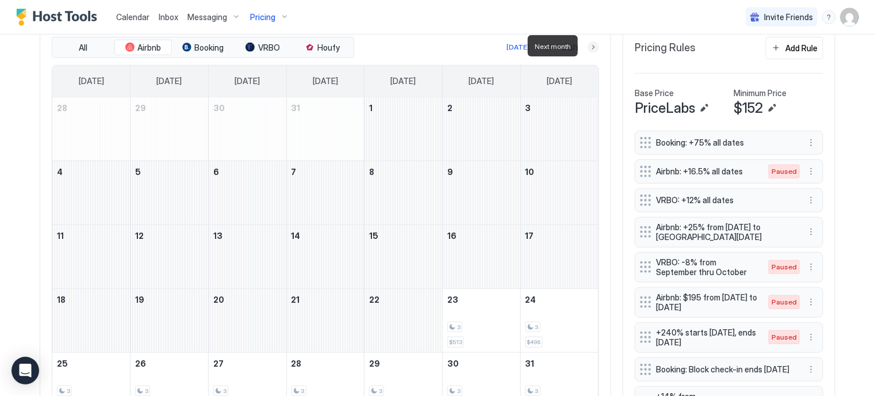
click at [589, 48] on button "Next month" at bounding box center [594, 47] width 12 height 12
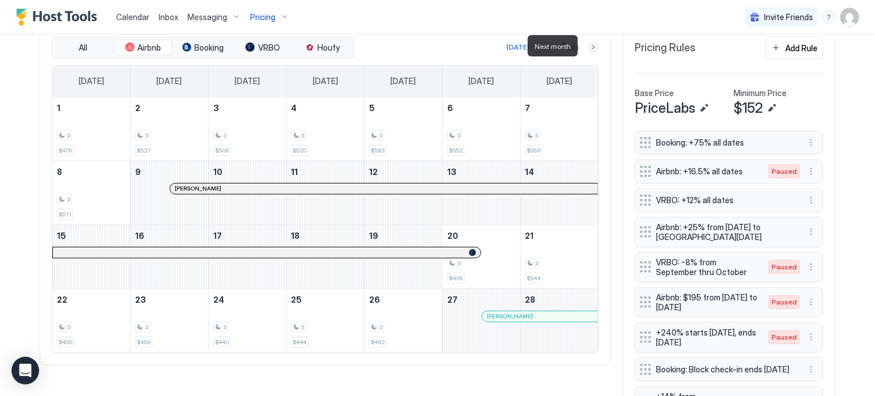
click at [589, 48] on button "Next month" at bounding box center [594, 47] width 12 height 12
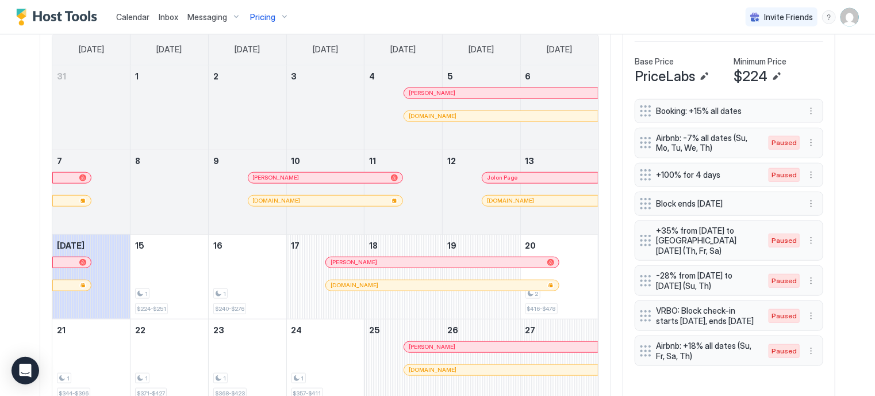
scroll to position [393, 0]
click at [138, 18] on span "Calendar" at bounding box center [132, 17] width 33 height 10
